Goal: Transaction & Acquisition: Download file/media

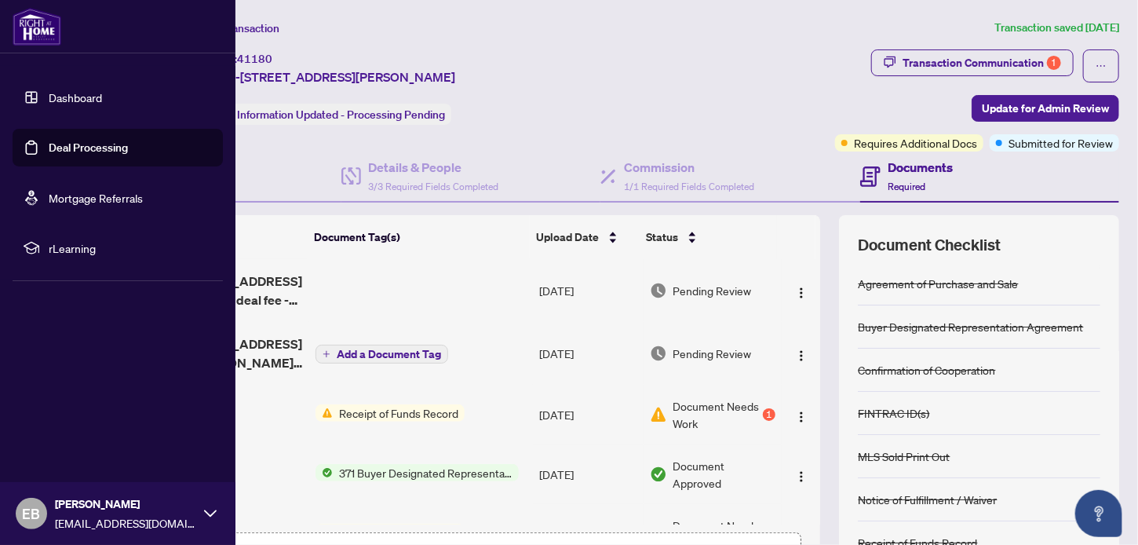
click at [71, 144] on link "Deal Processing" at bounding box center [88, 148] width 79 height 14
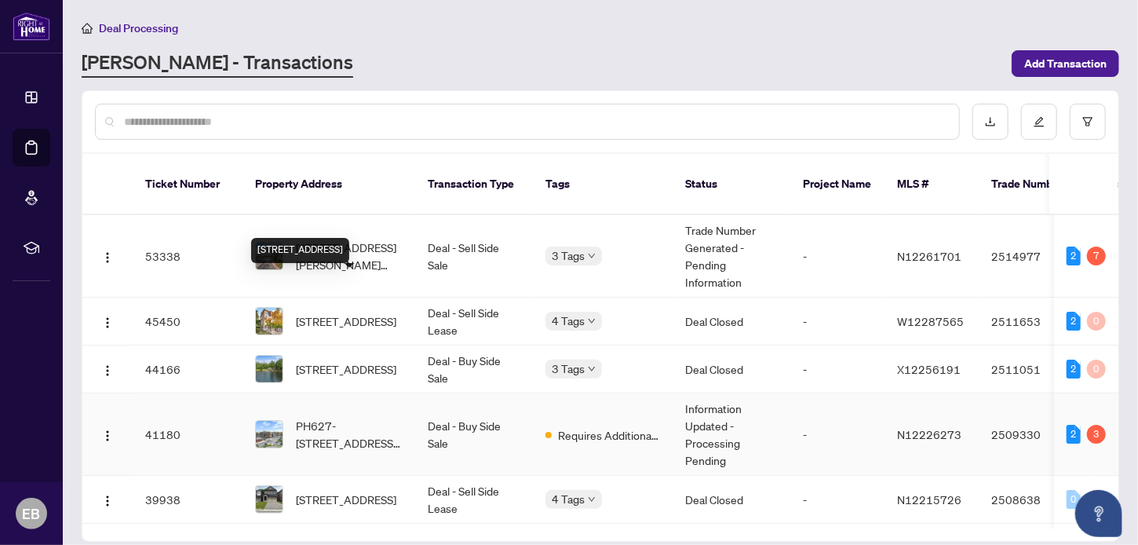
scroll to position [83, 0]
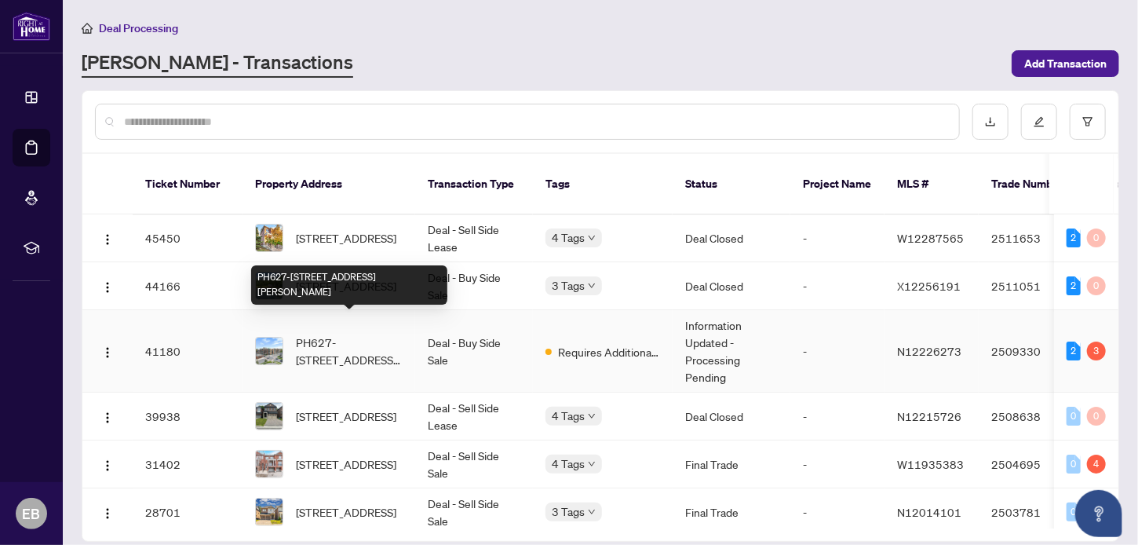
click at [334, 334] on span "PH627-[STREET_ADDRESS][PERSON_NAME]" at bounding box center [349, 351] width 107 height 35
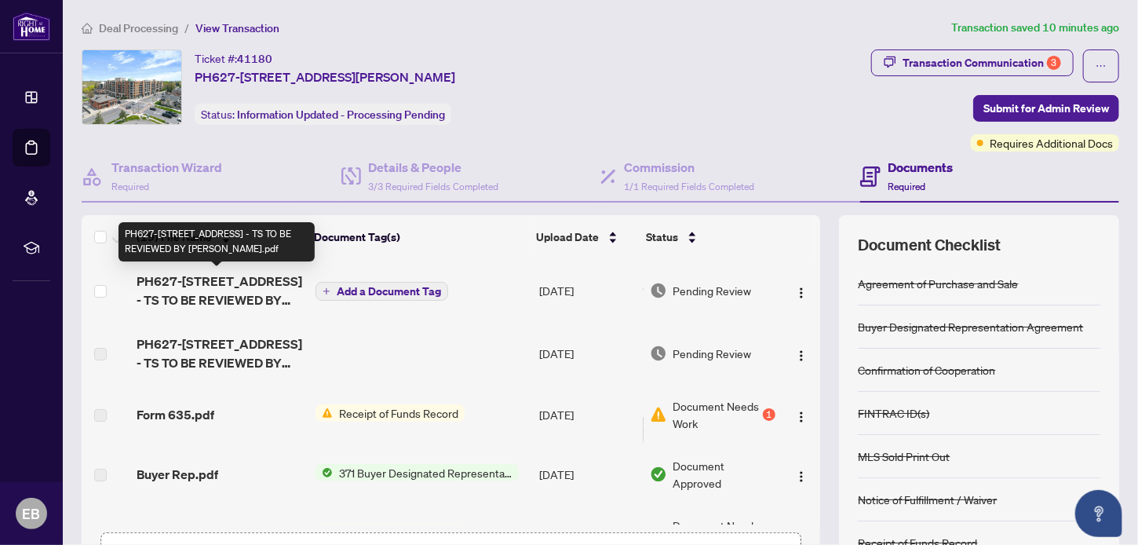
click at [214, 283] on span "PH627-[STREET_ADDRESS] - TS TO BE REVIEWED BY [PERSON_NAME].pdf" at bounding box center [220, 291] width 166 height 38
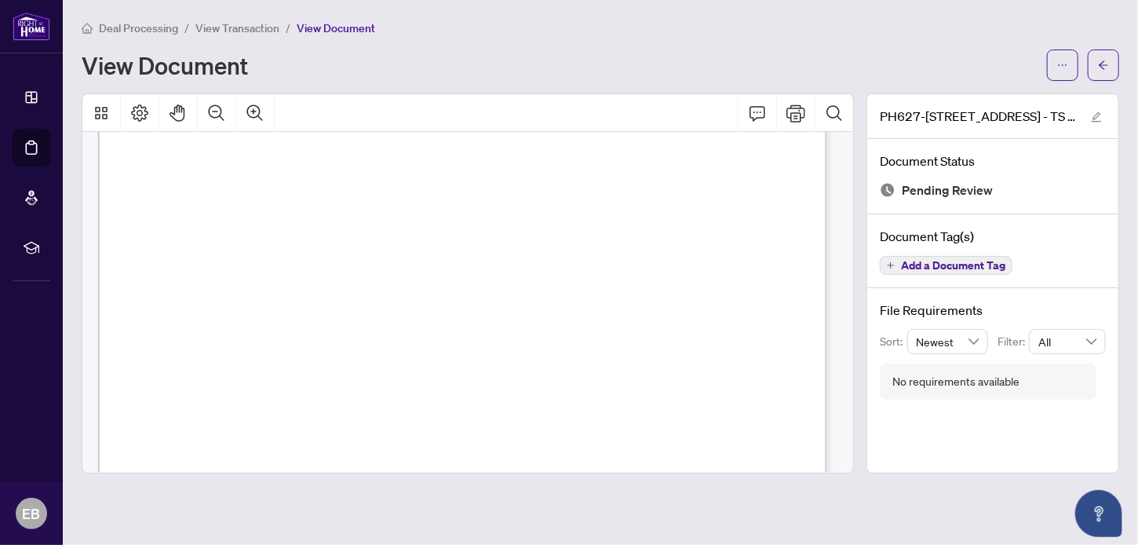
scroll to position [243, 0]
click at [1068, 64] on icon "ellipsis" at bounding box center [1062, 65] width 11 height 11
click at [995, 99] on span "Download" at bounding box center [1006, 98] width 119 height 17
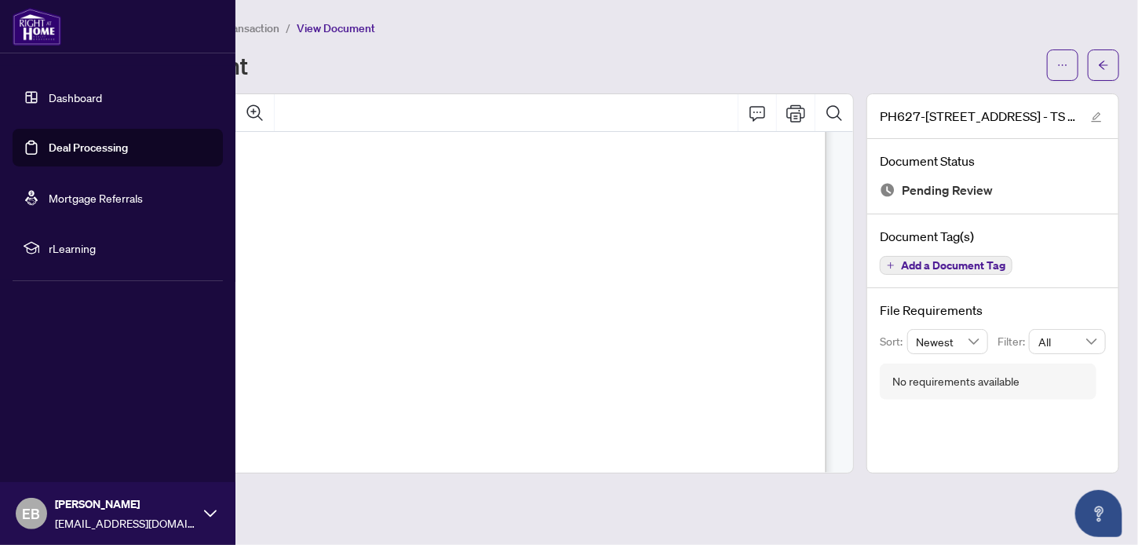
click at [38, 508] on span "EB" at bounding box center [32, 513] width 18 height 22
click at [69, 421] on span "Logout" at bounding box center [63, 419] width 35 height 25
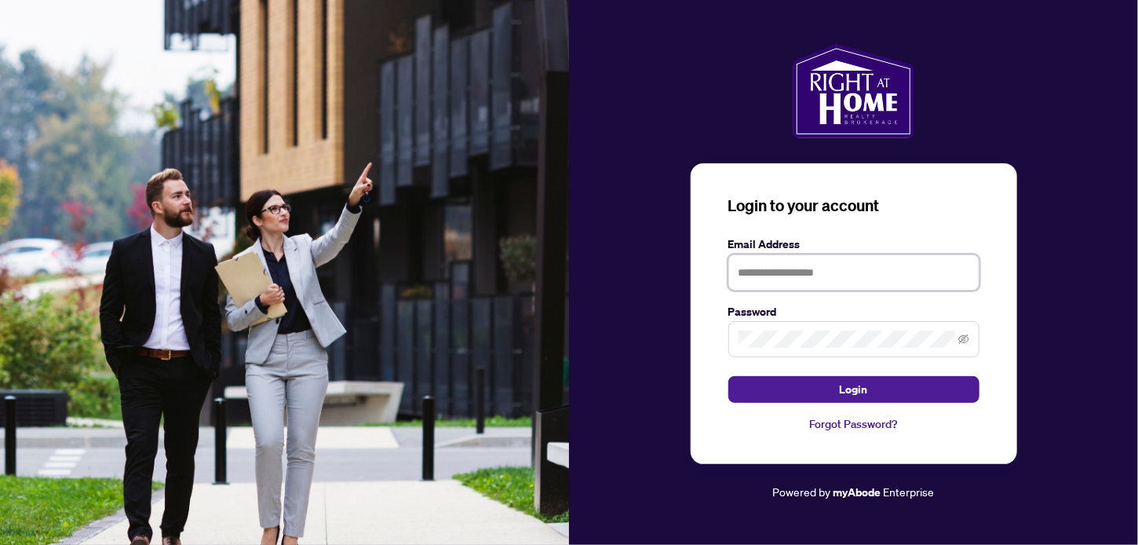
click at [786, 279] on input "text" at bounding box center [854, 272] width 251 height 36
type input "**********"
click at [780, 318] on label "Password" at bounding box center [854, 311] width 251 height 17
click at [729, 376] on button "Login" at bounding box center [854, 389] width 251 height 27
